Goal: Communication & Community: Answer question/provide support

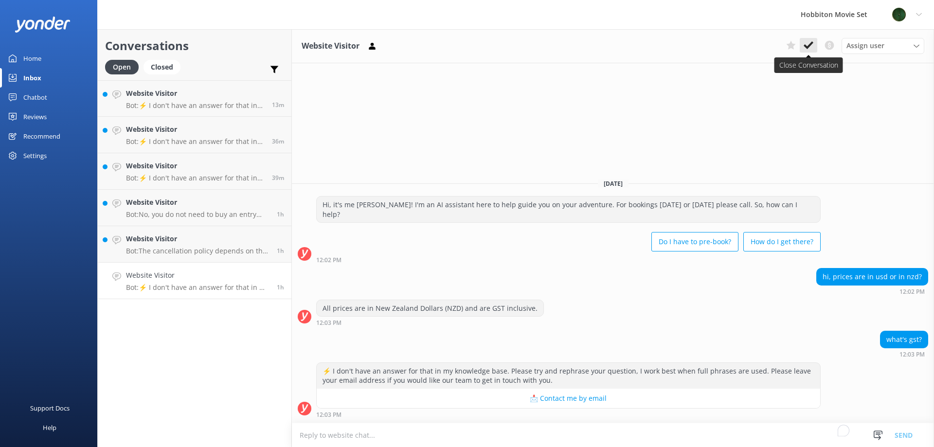
click at [812, 46] on icon at bounding box center [809, 45] width 10 height 10
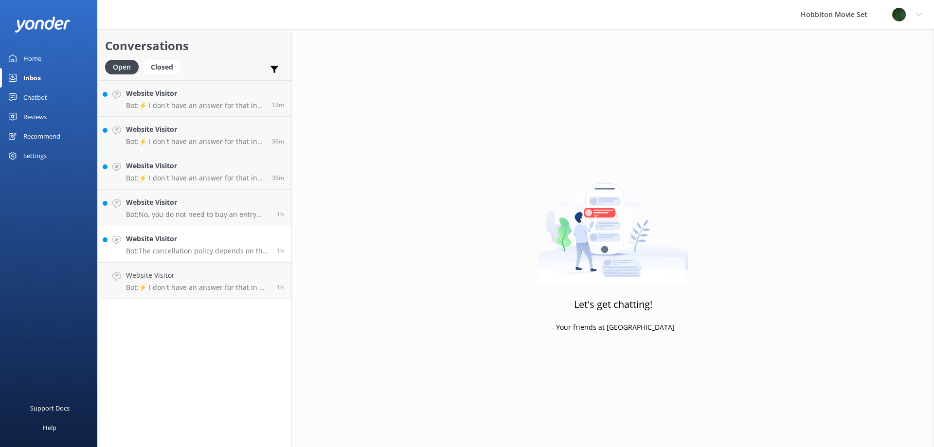
click at [218, 248] on p "Bot: The cancellation policy depends on the tour product you have booked: - Hob…" at bounding box center [198, 251] width 144 height 9
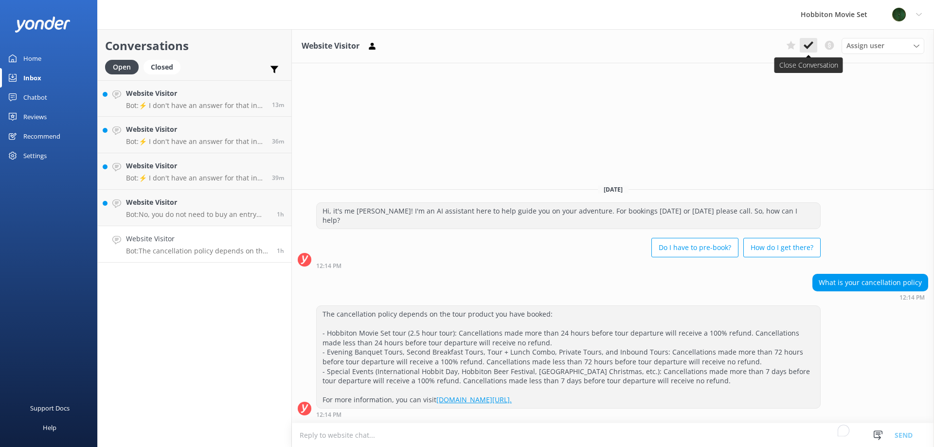
click at [806, 45] on icon at bounding box center [809, 45] width 10 height 10
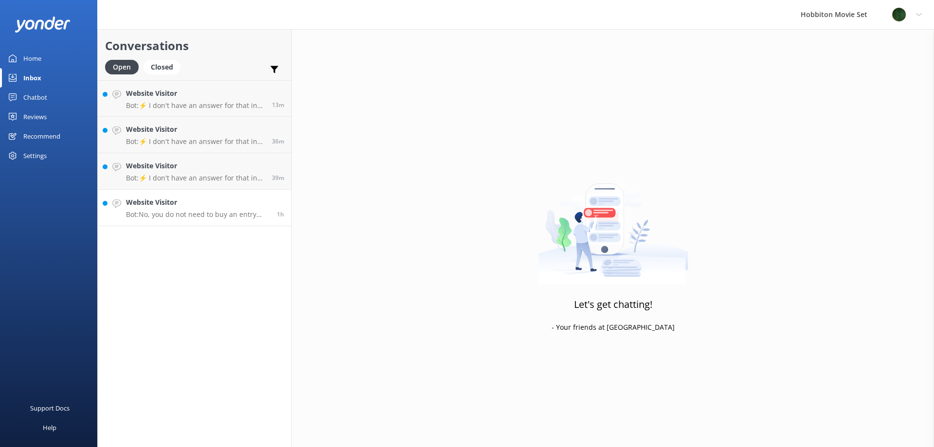
click at [215, 197] on link "Website Visitor Bot: No, you do not need to buy an entry ticket to visit the so…" at bounding box center [195, 208] width 194 height 37
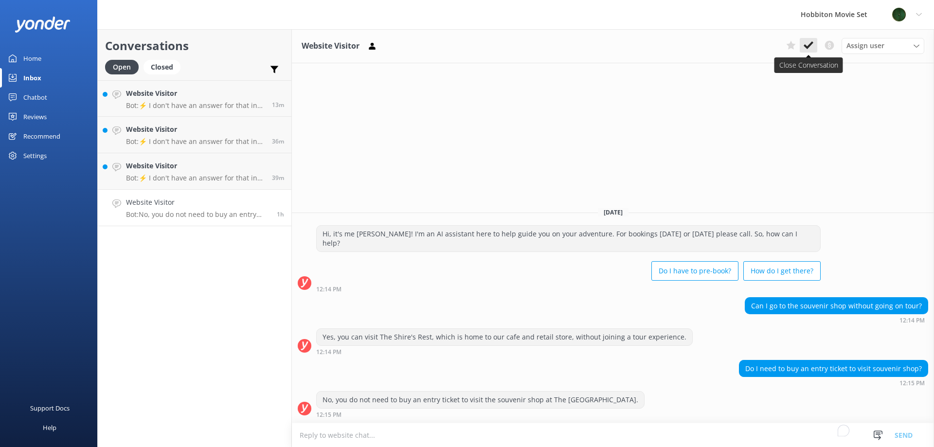
click at [813, 42] on use at bounding box center [809, 45] width 10 height 8
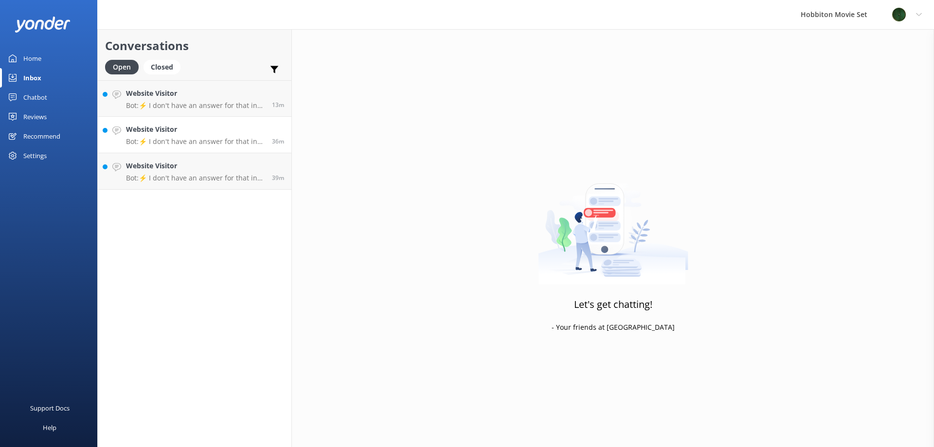
click at [204, 143] on p "Bot: ⚡ I don't have an answer for that in my knowledge base. Please try and rep…" at bounding box center [195, 141] width 139 height 9
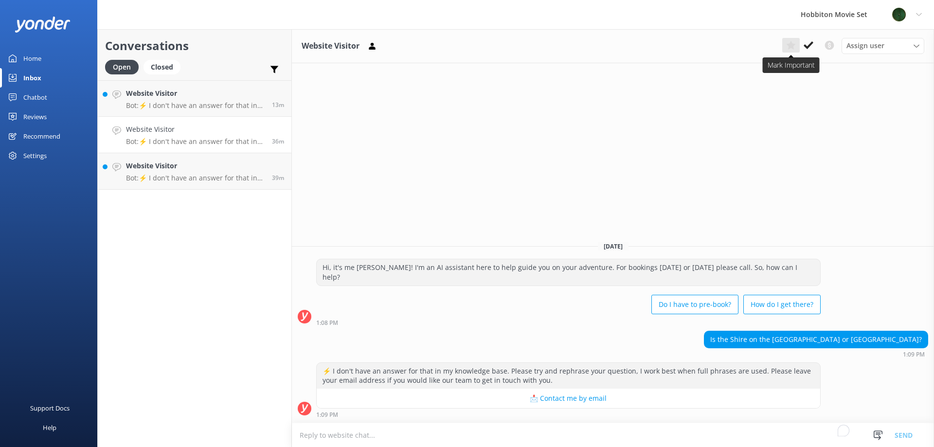
click at [794, 47] on icon at bounding box center [792, 45] width 10 height 10
click at [794, 44] on icon at bounding box center [792, 45] width 10 height 10
click at [808, 44] on icon at bounding box center [809, 45] width 10 height 10
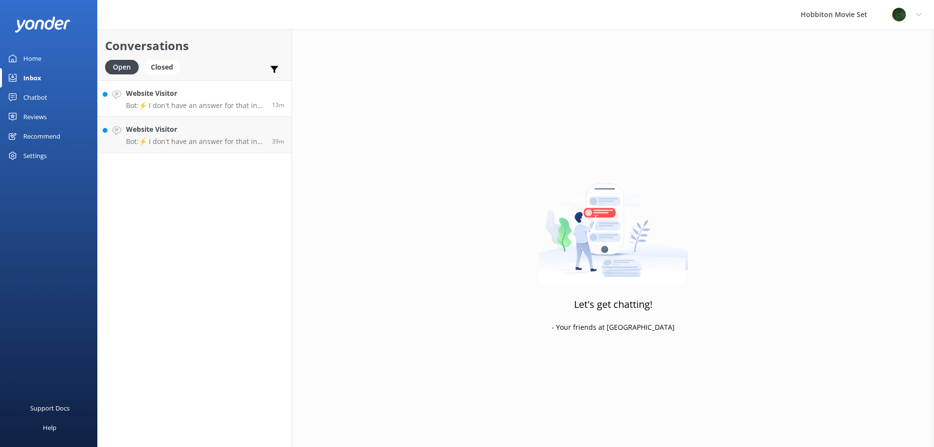
click at [223, 104] on p "Bot: ⚡ I don't have an answer for that in my knowledge base. Please try and rep…" at bounding box center [195, 105] width 139 height 9
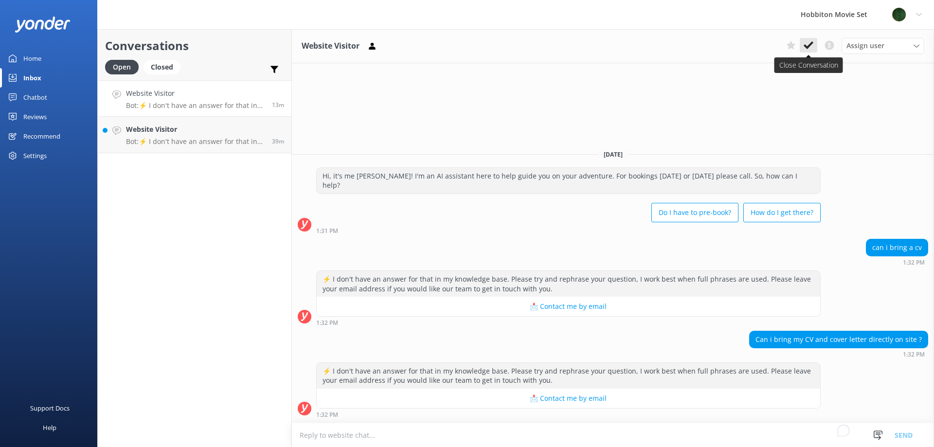
click at [812, 48] on icon at bounding box center [809, 45] width 10 height 10
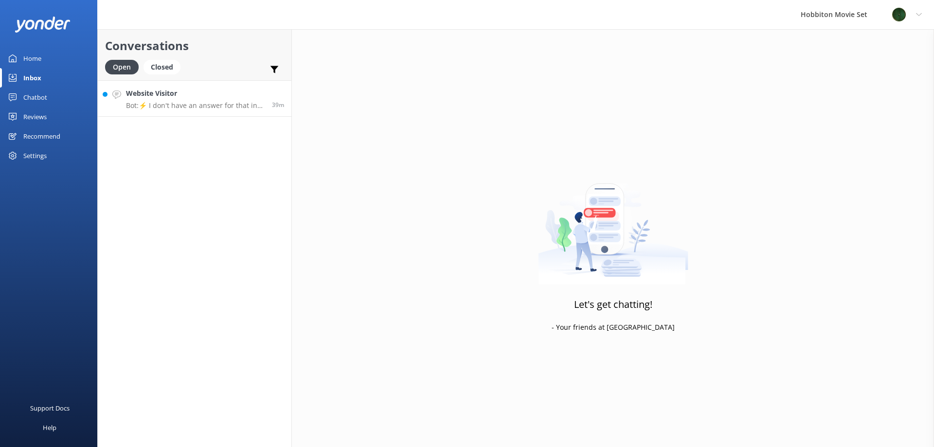
click at [221, 107] on p "Bot: ⚡ I don't have an answer for that in my knowledge base. Please try and rep…" at bounding box center [195, 105] width 139 height 9
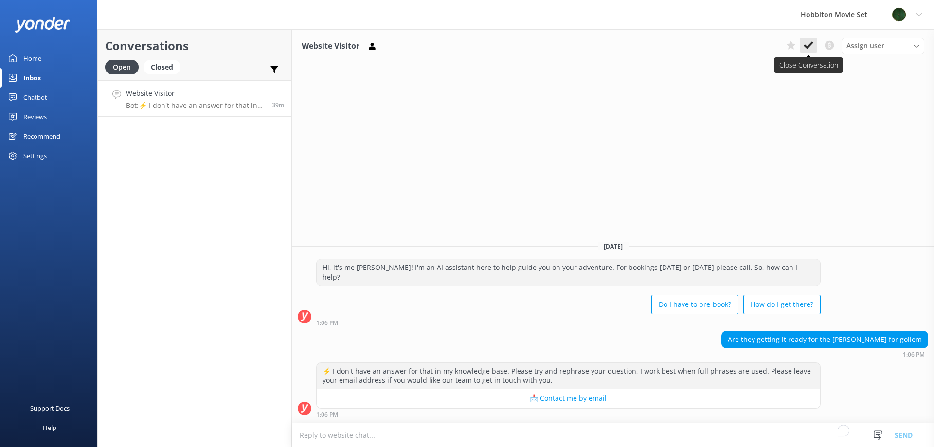
click at [806, 44] on icon at bounding box center [809, 45] width 10 height 10
